Goal: Task Accomplishment & Management: Use online tool/utility

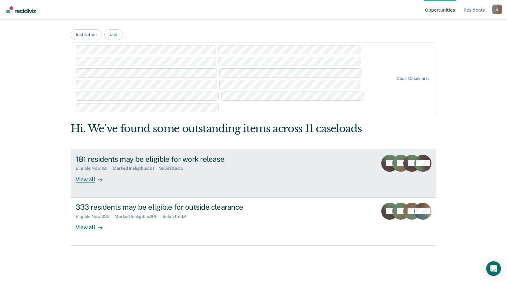
click at [208, 162] on div "181 residents may be eligible for work release" at bounding box center [183, 159] width 215 height 9
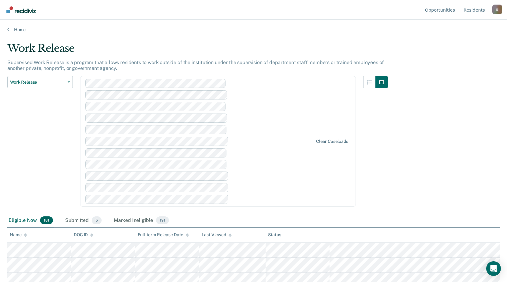
click at [327, 67] on div "Supervised Work Release is a program that allows residents to work outside of t…" at bounding box center [197, 68] width 380 height 17
click at [81, 220] on div "Submitted 5" at bounding box center [83, 220] width 39 height 13
click at [138, 219] on div "Marked Ineligible 191" at bounding box center [140, 220] width 57 height 13
click at [14, 29] on link "Home" at bounding box center [253, 30] width 492 height 6
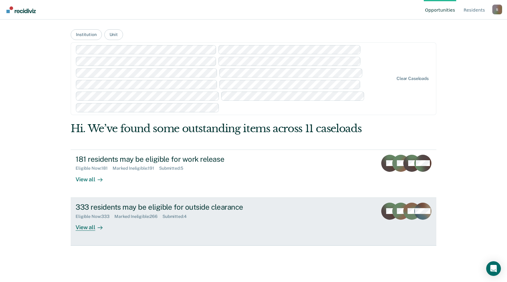
click at [113, 214] on div "Eligible Now : 333 Marked Ineligible : 266 Submitted : 4" at bounding box center [183, 216] width 215 height 8
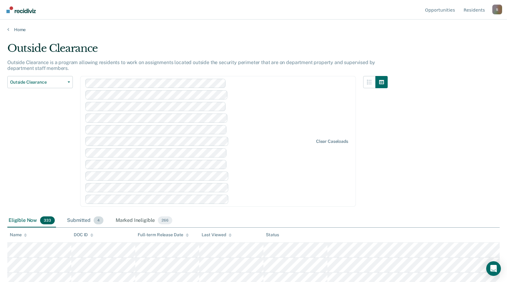
click at [83, 218] on div "Submitted 4" at bounding box center [85, 220] width 39 height 13
click at [125, 219] on div "Marked Ineligible 266" at bounding box center [143, 220] width 59 height 13
click at [292, 40] on main "Outside Clearance Outside Clearance is a program allowing residents to work on …" at bounding box center [253, 156] width 507 height 248
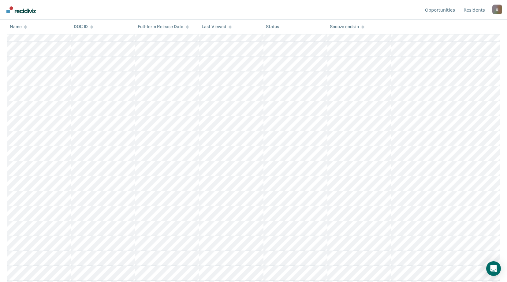
scroll to position [107, 0]
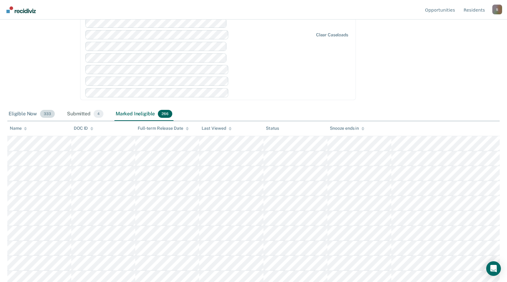
click at [28, 114] on div "Eligible Now 333" at bounding box center [31, 114] width 49 height 13
